Goal: Task Accomplishment & Management: Complete application form

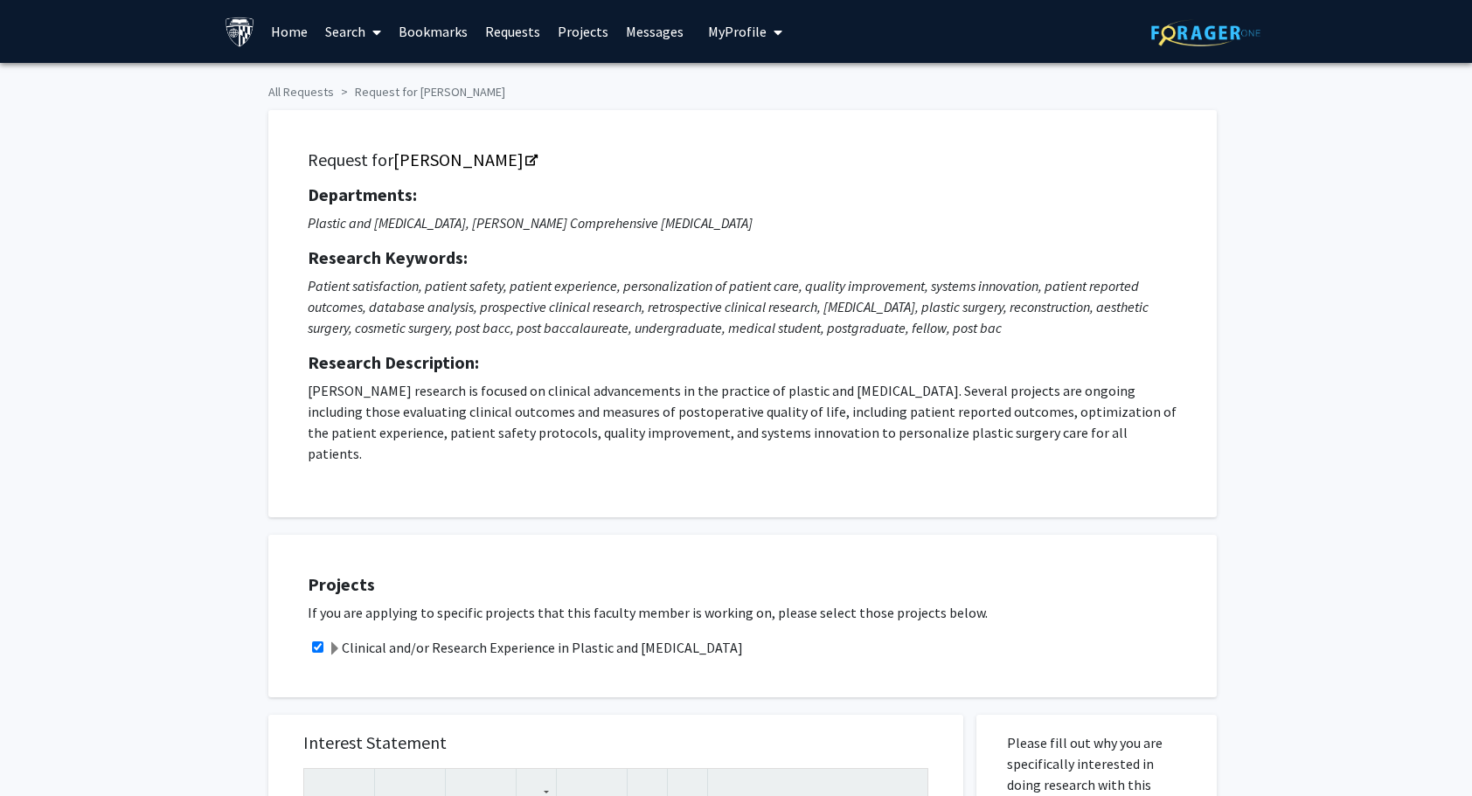
scroll to position [326, 0]
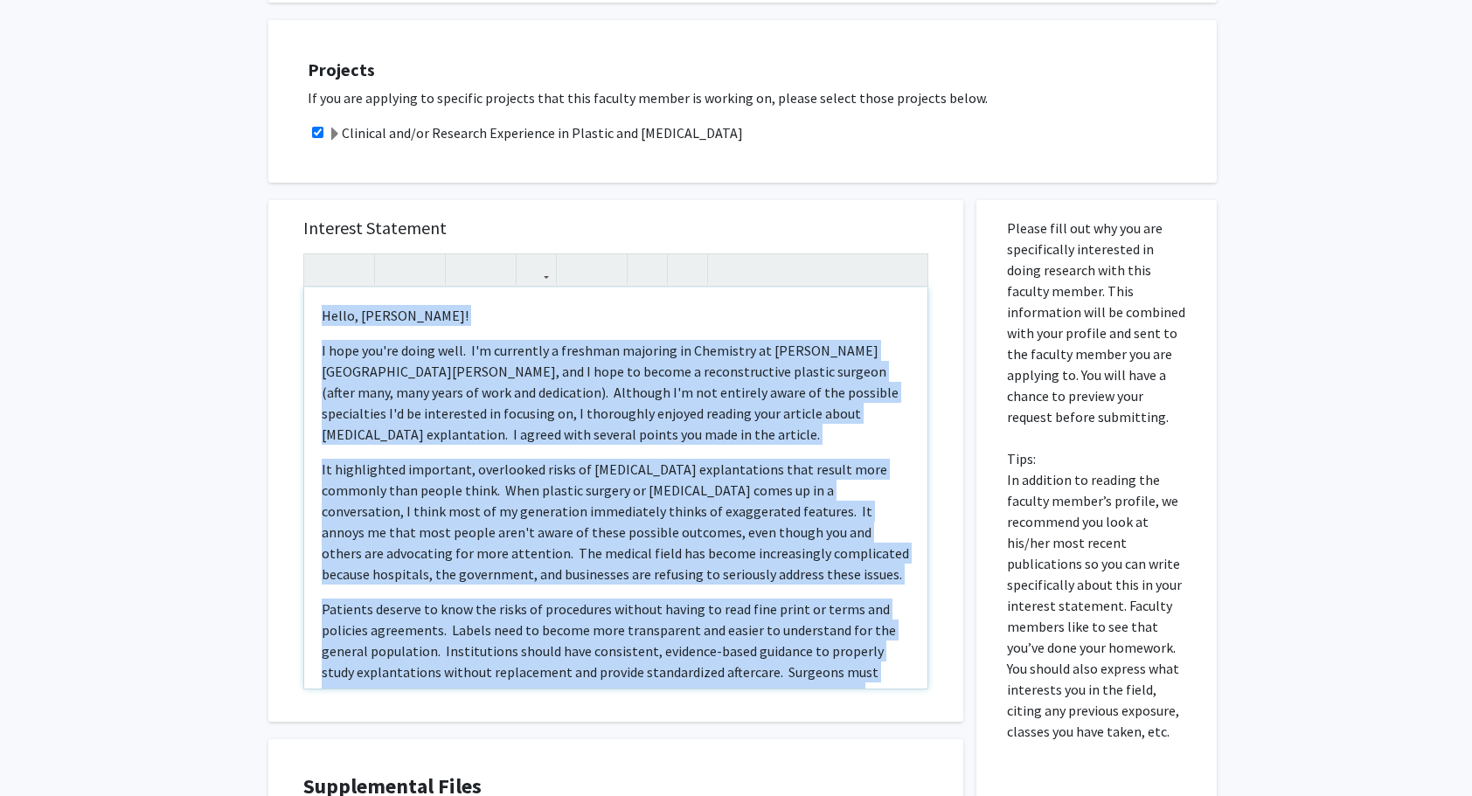
drag, startPoint x: 504, startPoint y: 638, endPoint x: 231, endPoint y: 40, distance: 657.2
click at [231, 40] on div "All Requests Request for Michele Manahan Request for Michele Manahan Department…" at bounding box center [736, 280] width 1472 height 1464
copy div "Hello, Dr. Manahan! I hope you're doing well. I'm currently a freshman majoring…"
click at [534, 508] on p "It highlighted important, overlooked risks of [MEDICAL_DATA] explantations that…" at bounding box center [616, 522] width 588 height 126
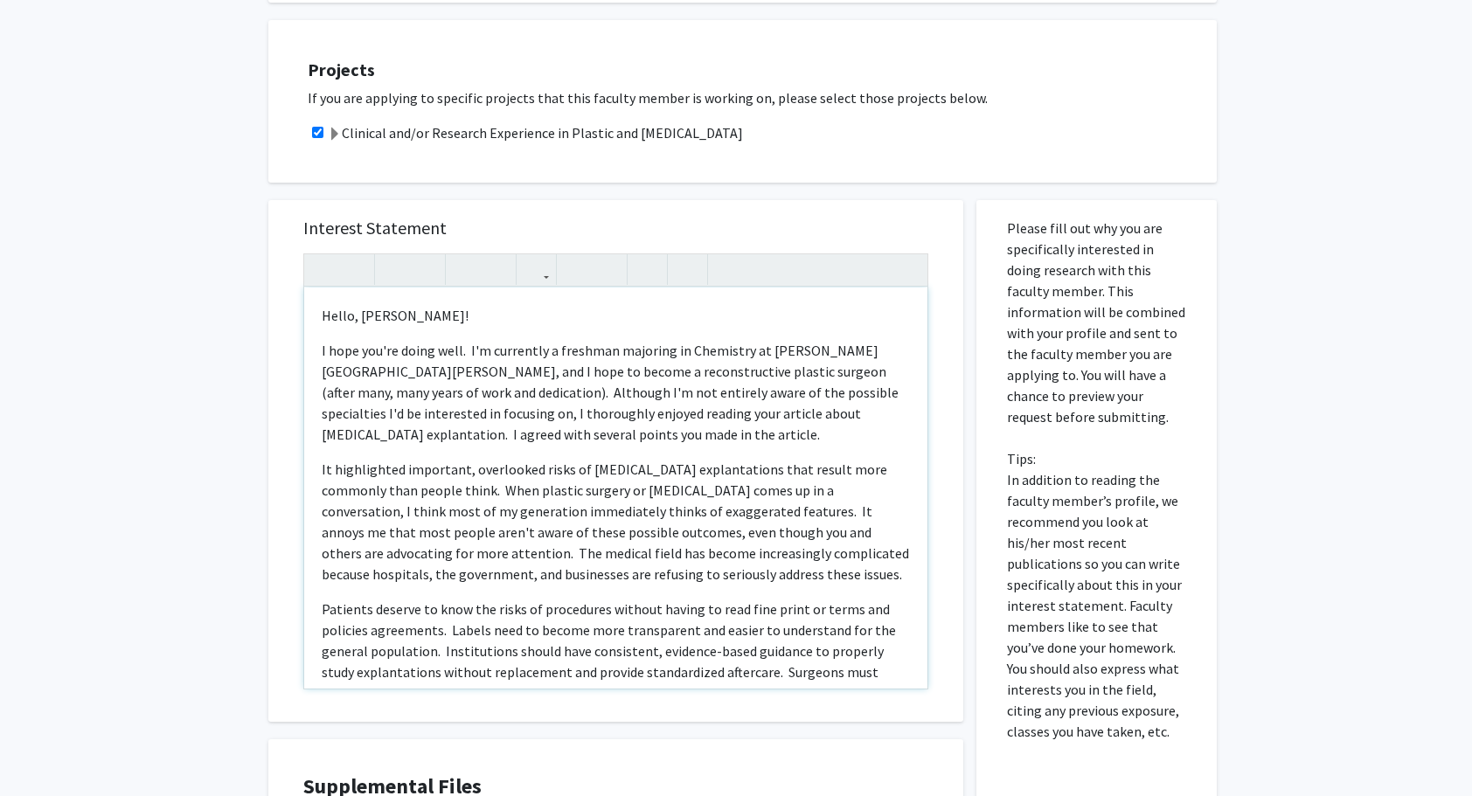
scroll to position [326, 0]
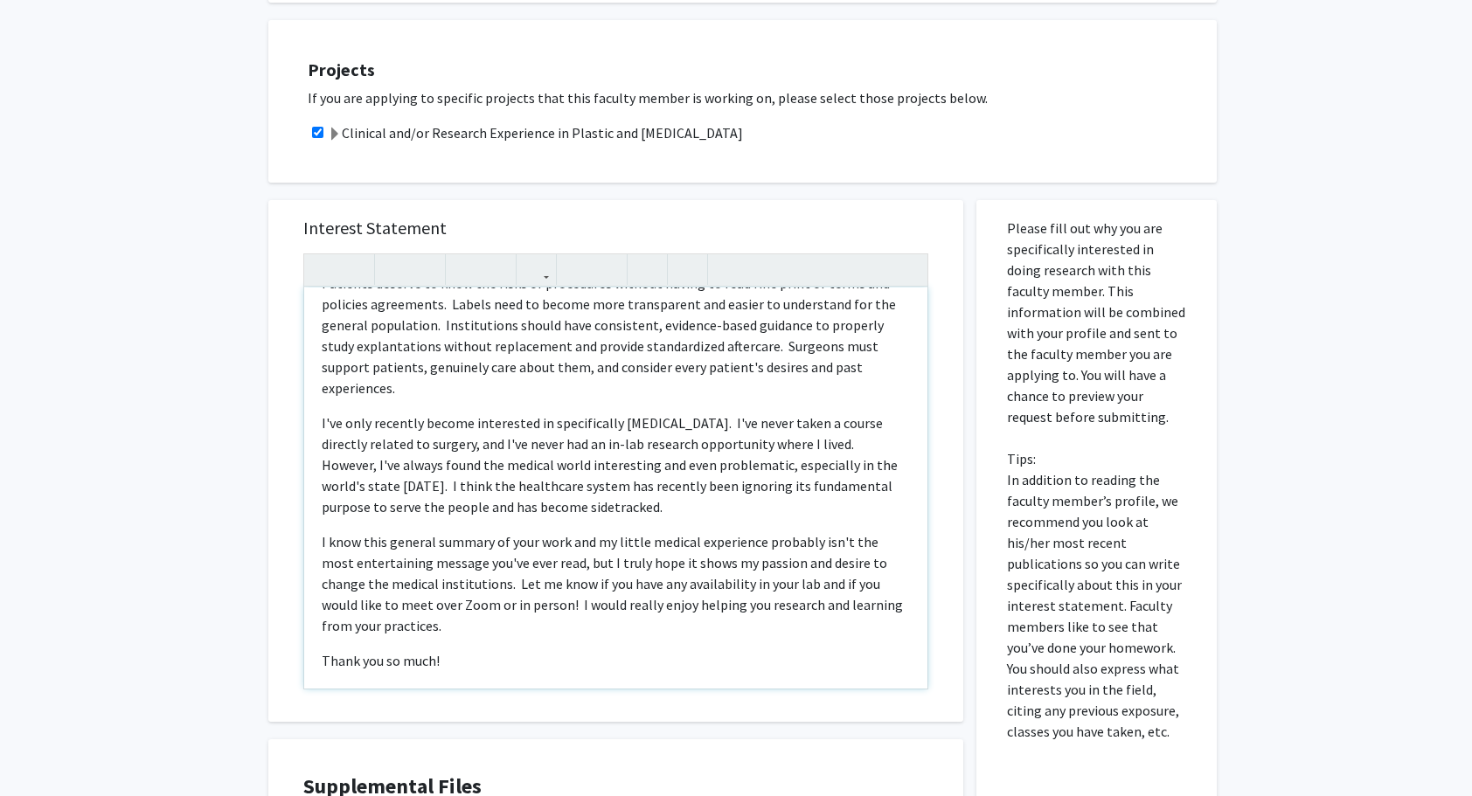
click at [486, 640] on div "Hello, Dr. Manahan! I hope you're doing well. I'm currently a freshman majoring…" at bounding box center [615, 488] width 623 height 401
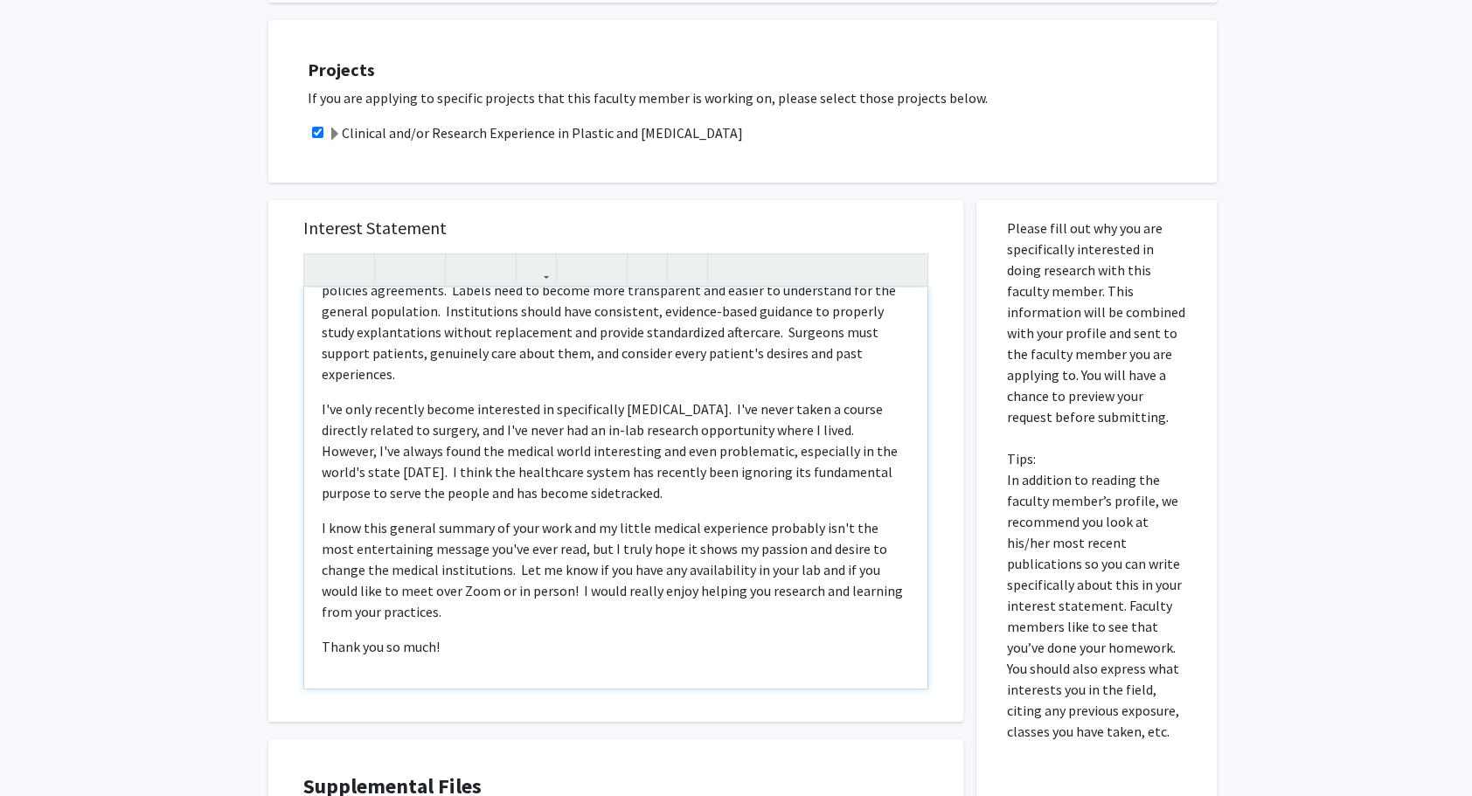
scroll to position [342, 0]
type textarea "<p>Hello, Dr. Manahan!</p><p>I hope you're doing well.&nbsp; I'm currently a fr…"
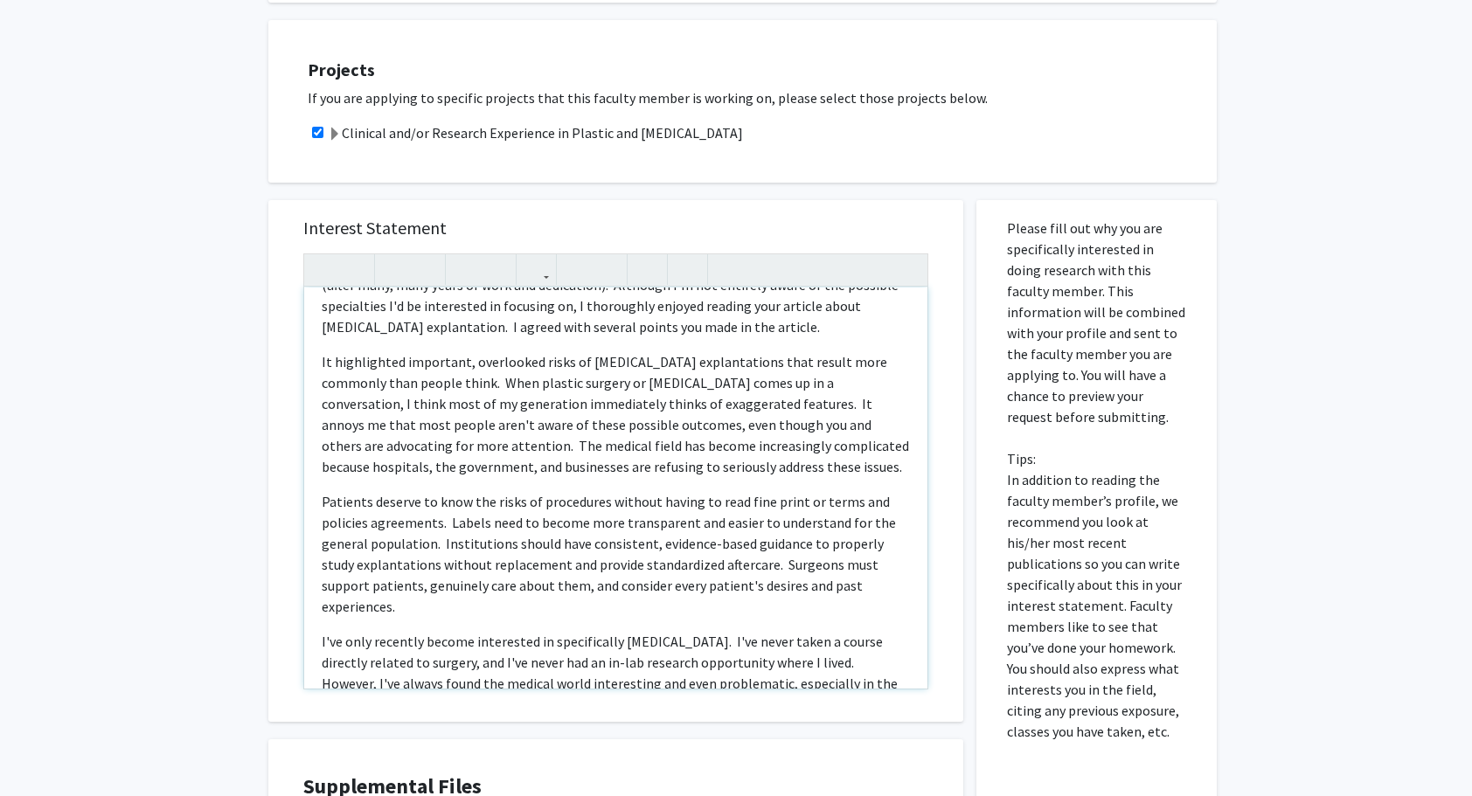
scroll to position [0, 0]
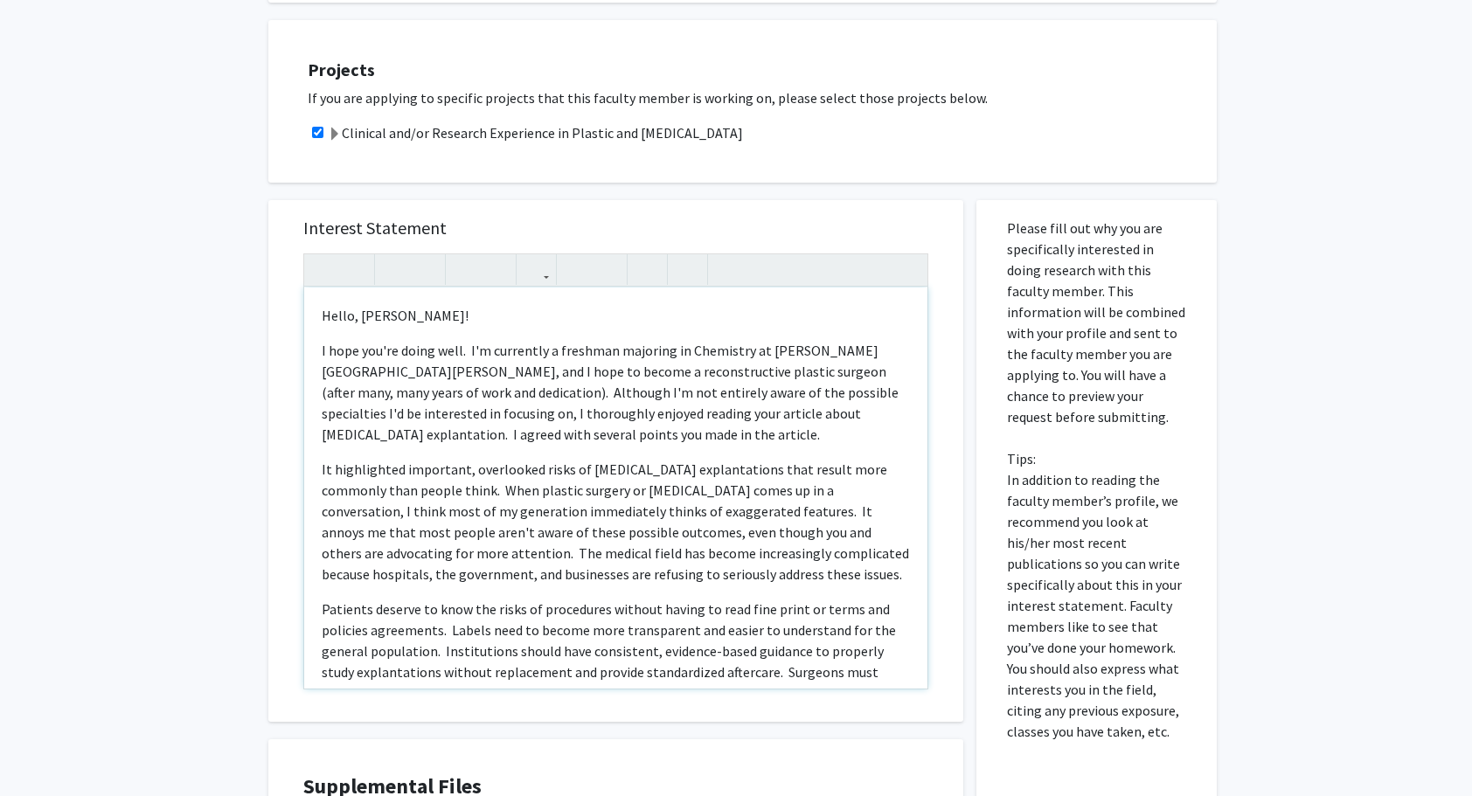
drag, startPoint x: 458, startPoint y: 657, endPoint x: 283, endPoint y: 192, distance: 496.1
click at [283, 200] on div "Interest Statement Hello, Dr. Manahan! I hope you're doing well. I'm currently …" at bounding box center [615, 461] width 695 height 522
copy div "Hello, Dr. Manahan! I hope you're doing well. I'm currently a freshman majoring…"
click at [220, 328] on div "All Requests Request for Michele Manahan Request for Michele Manahan Department…" at bounding box center [736, 280] width 1472 height 1464
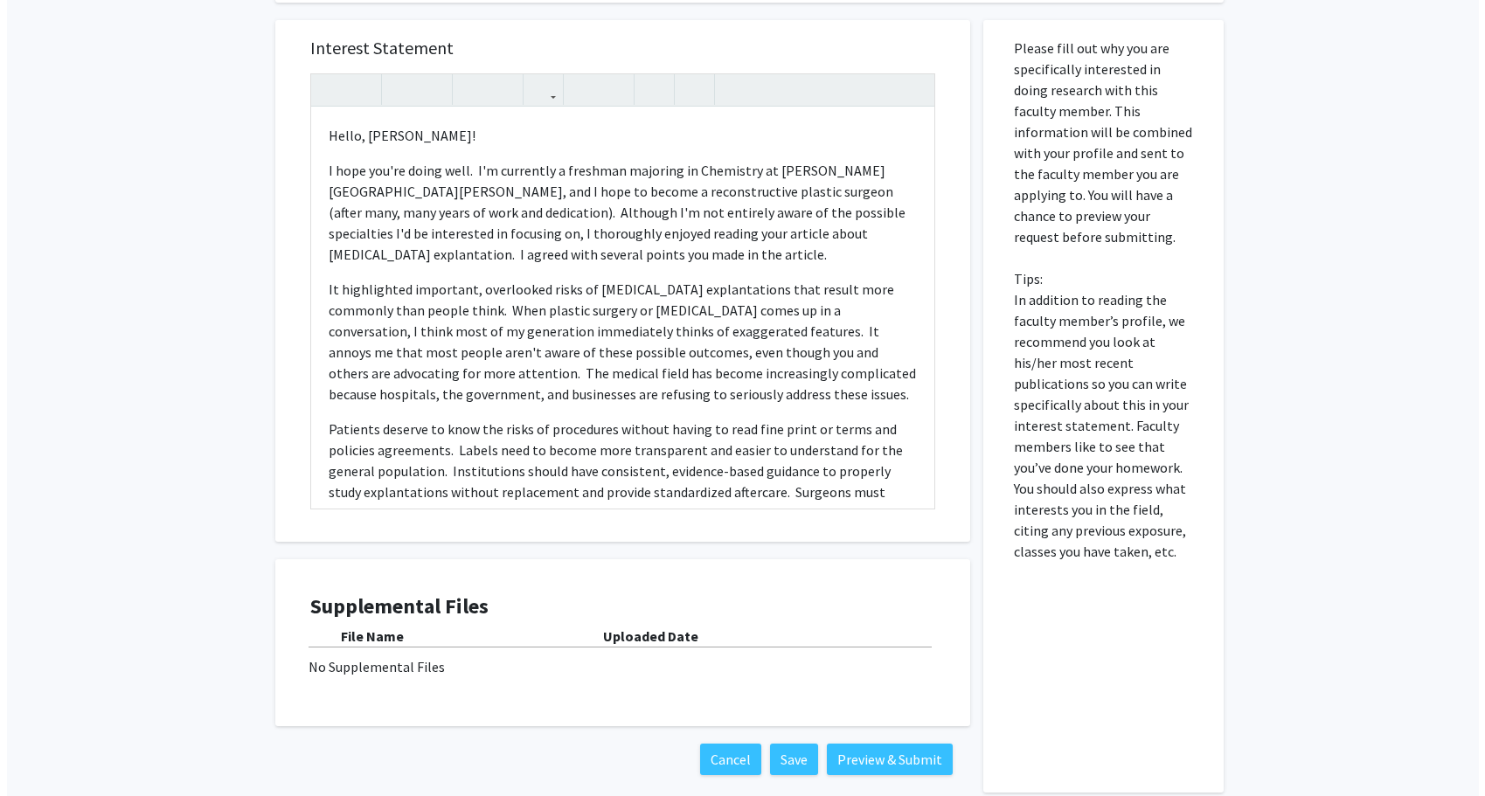
scroll to position [696, 0]
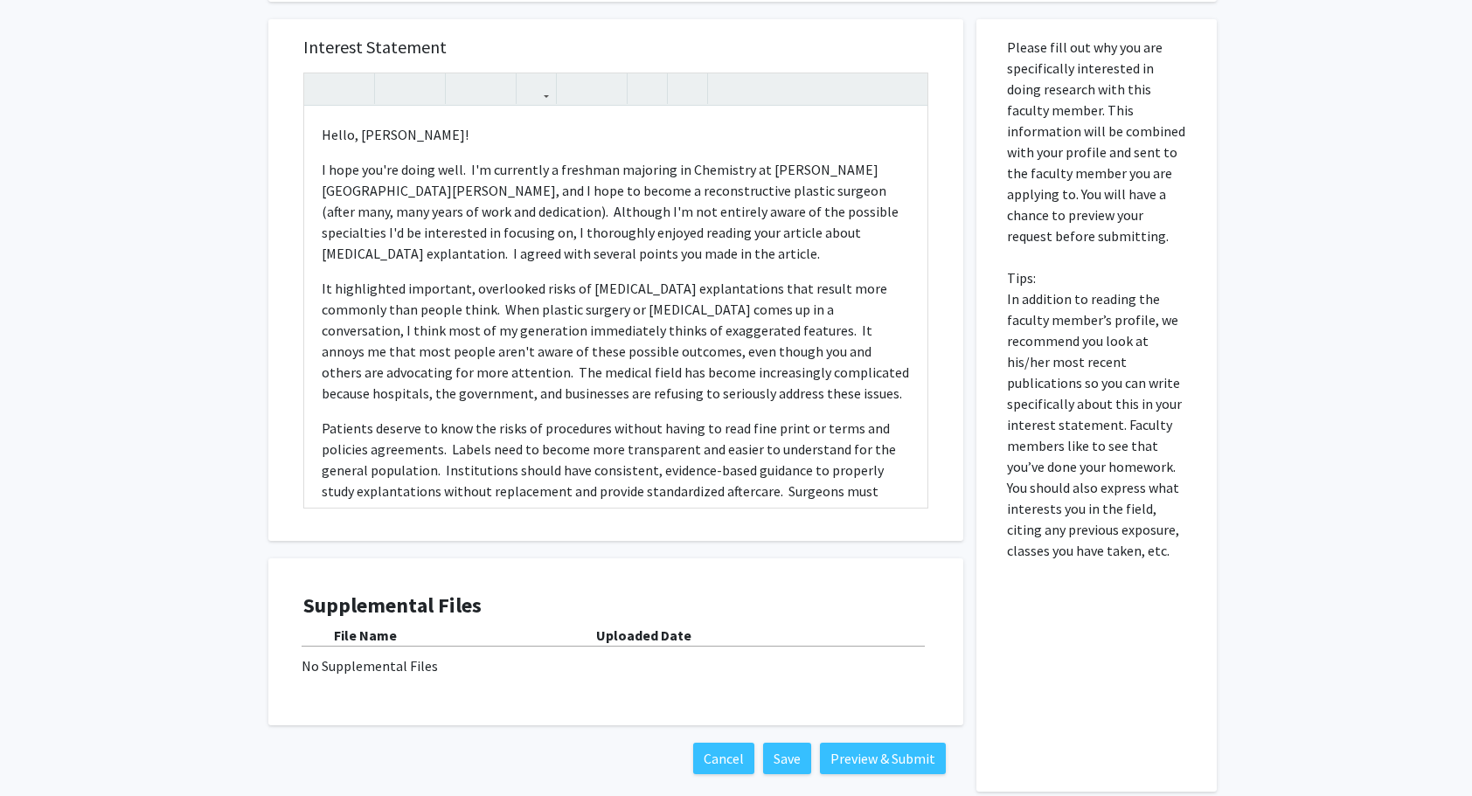
click at [220, 328] on div "All Requests Request for Michele Manahan Request for Michele Manahan Department…" at bounding box center [736, 99] width 1472 height 1464
click at [850, 743] on button "Preview & Submit" at bounding box center [883, 758] width 126 height 31
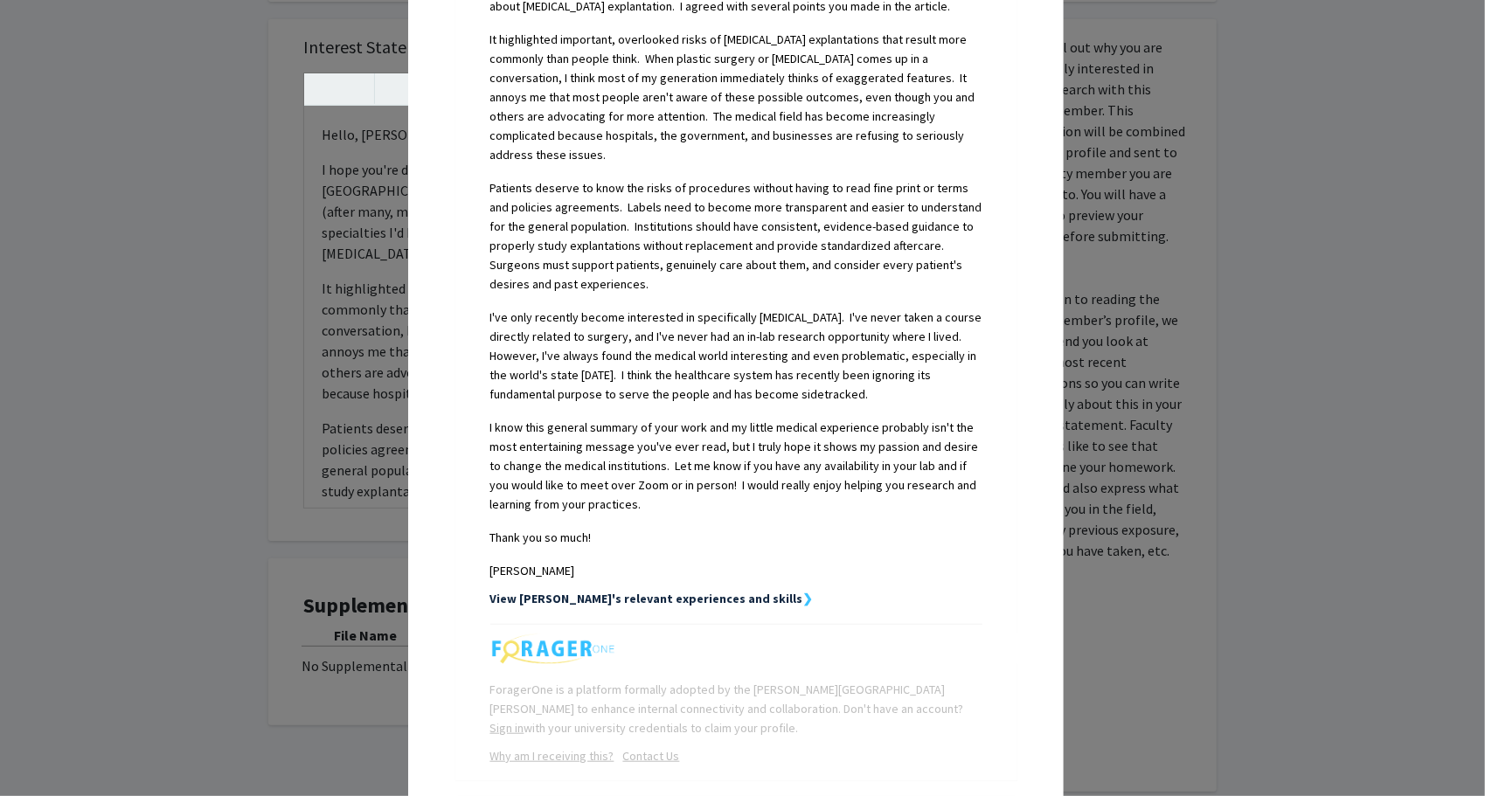
scroll to position [685, 0]
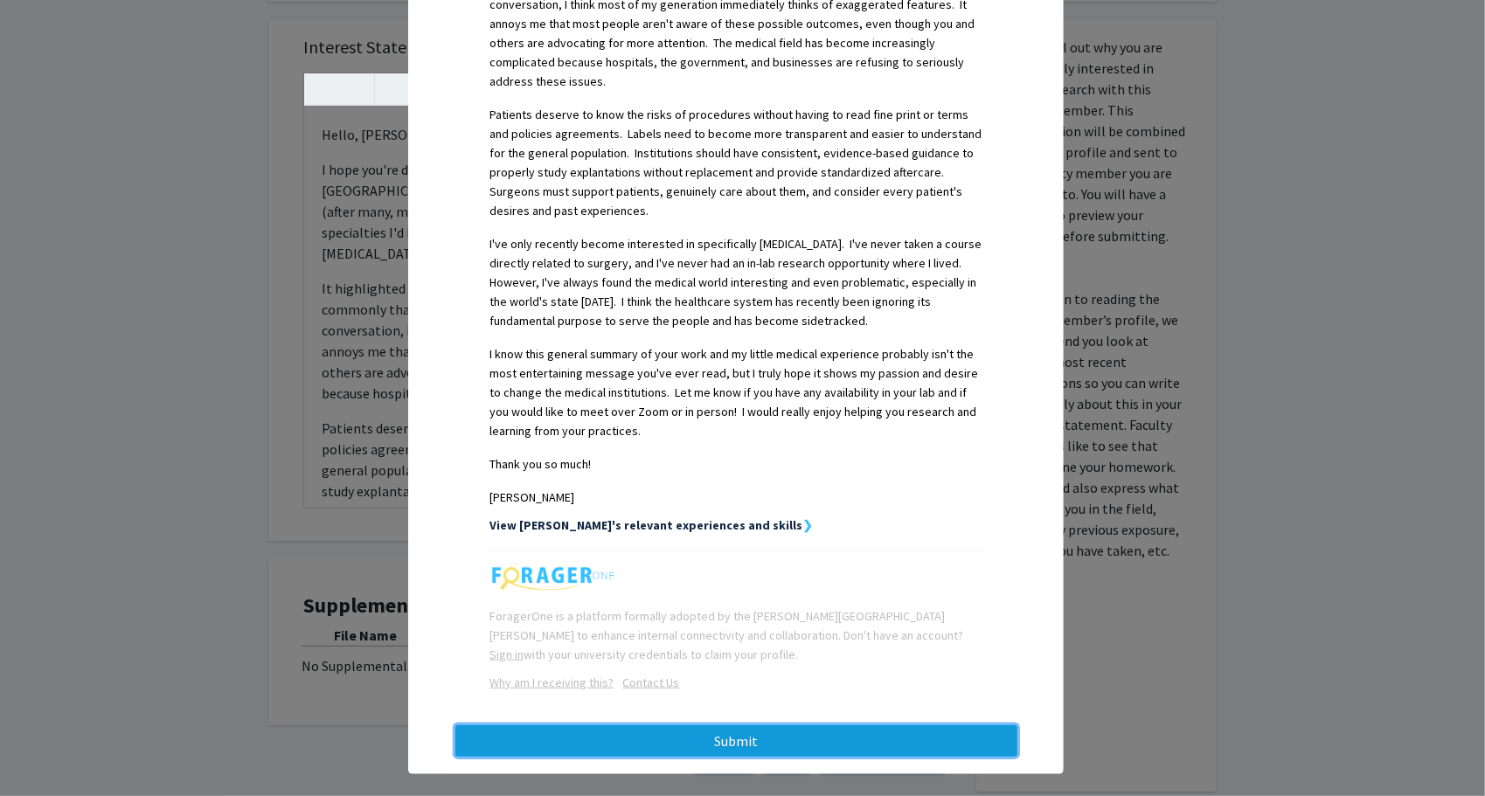
click at [528, 726] on button "Submit" at bounding box center [736, 741] width 562 height 31
